Goal: Information Seeking & Learning: Learn about a topic

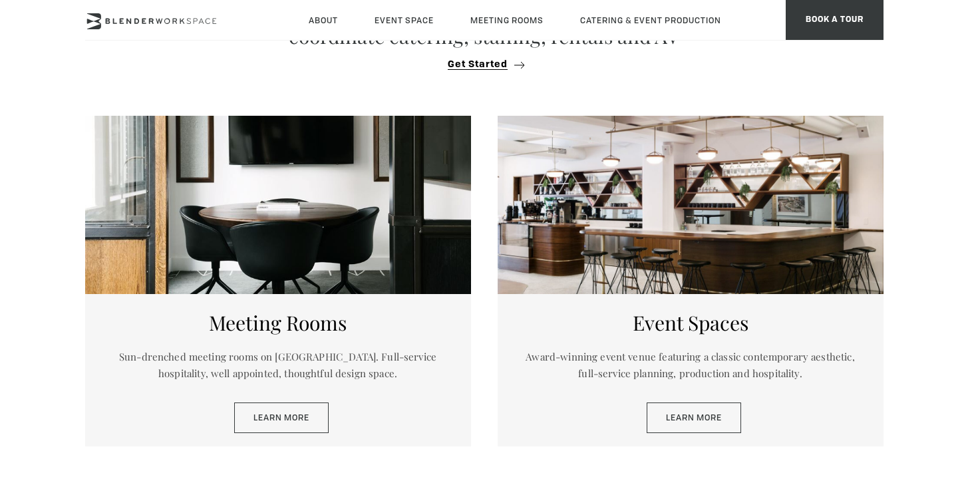
scroll to position [586, 0]
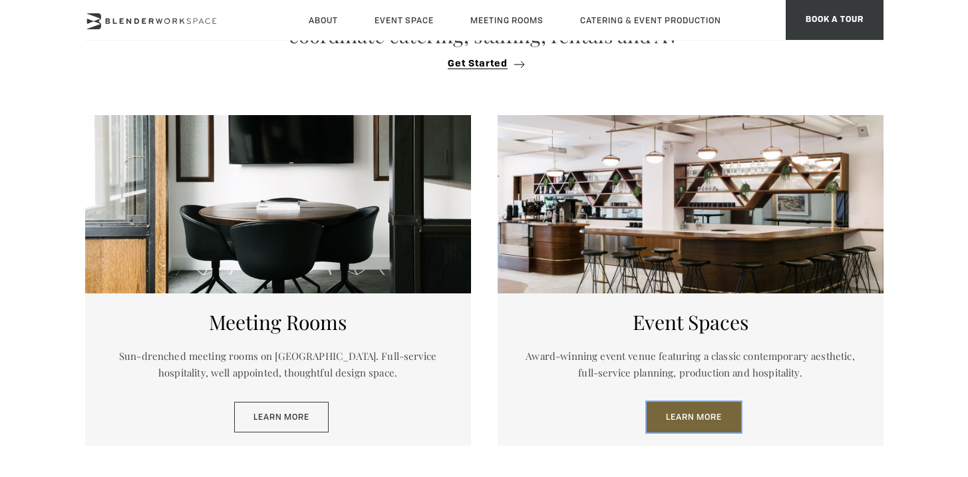
click at [684, 411] on link "Learn More" at bounding box center [694, 417] width 94 height 31
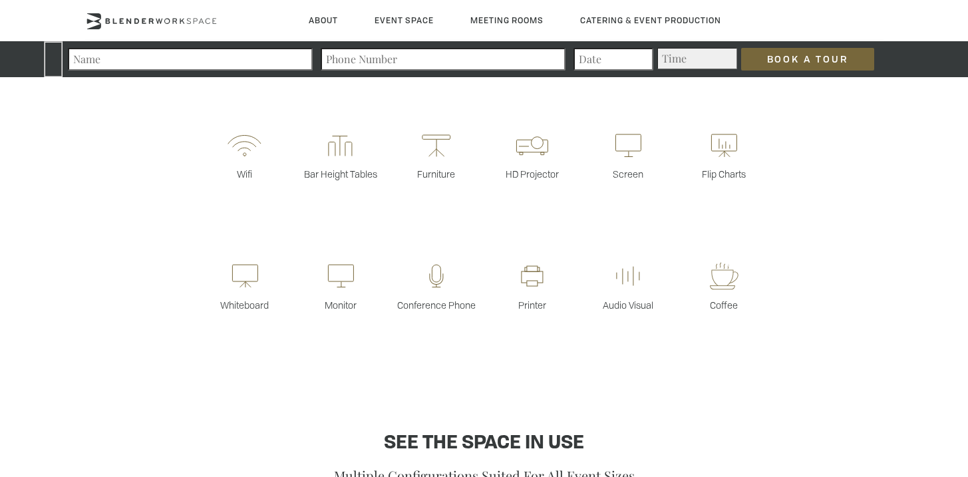
scroll to position [453, 0]
